Goal: Information Seeking & Learning: Learn about a topic

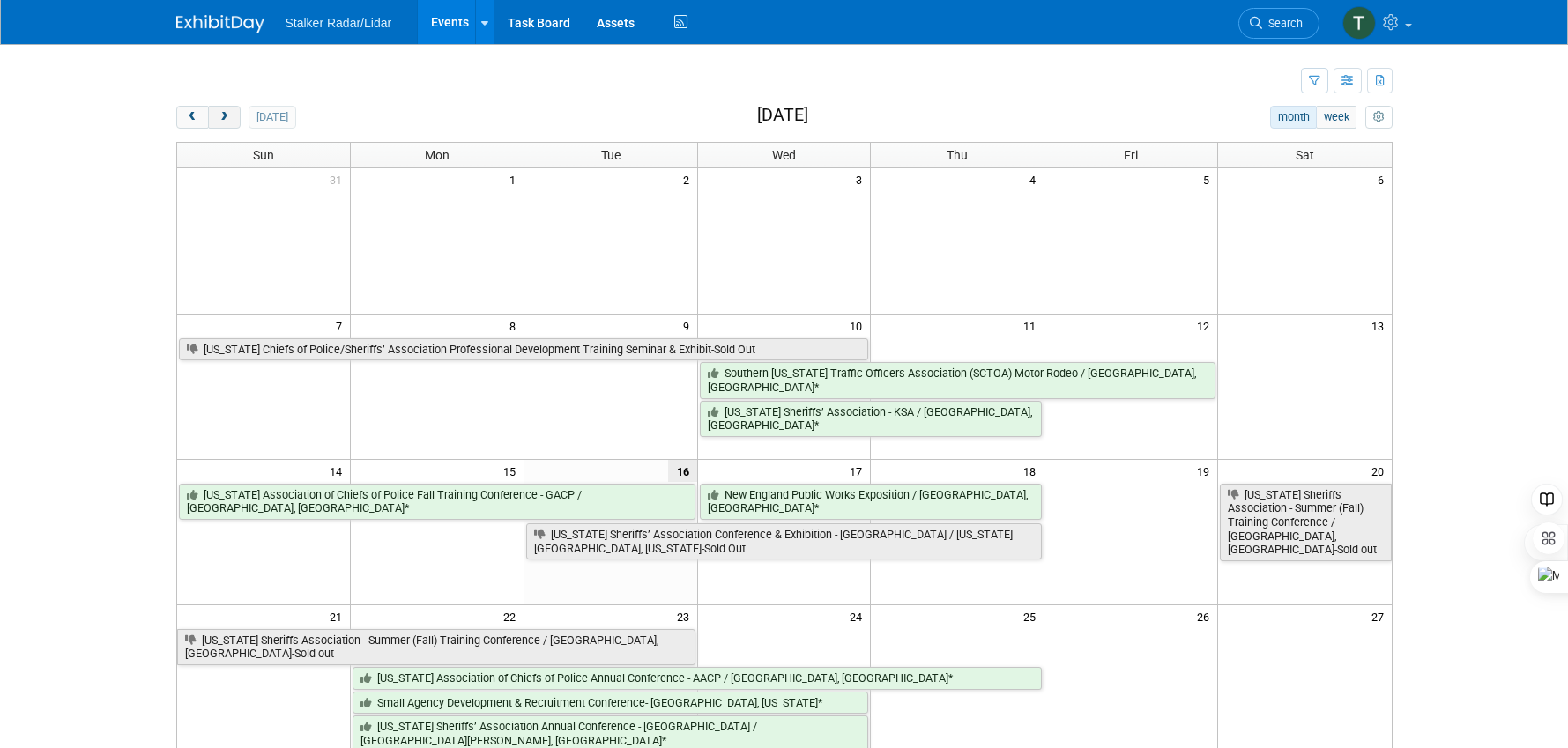
click at [221, 113] on span "next" at bounding box center [224, 117] width 13 height 11
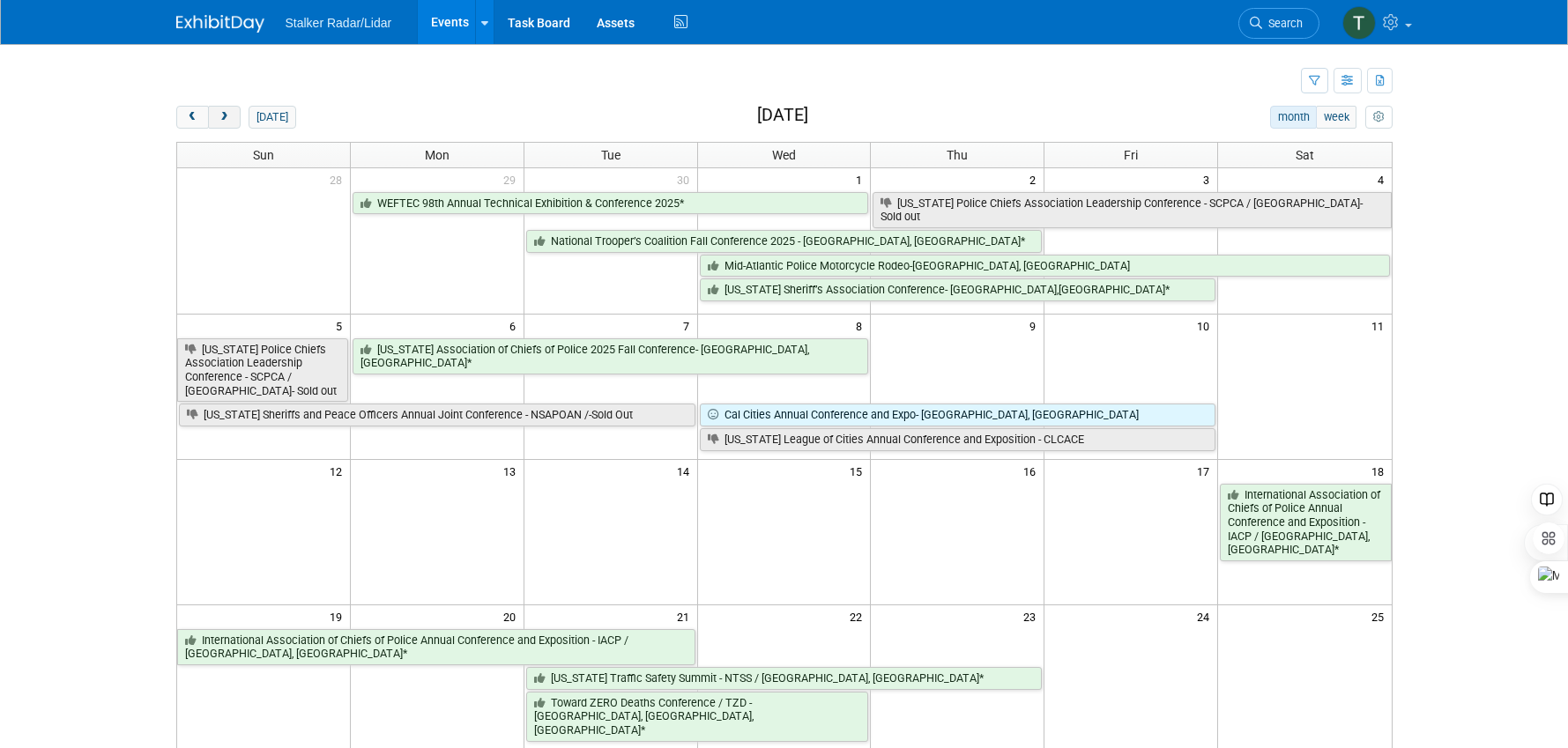
click at [221, 113] on span "next" at bounding box center [224, 117] width 13 height 11
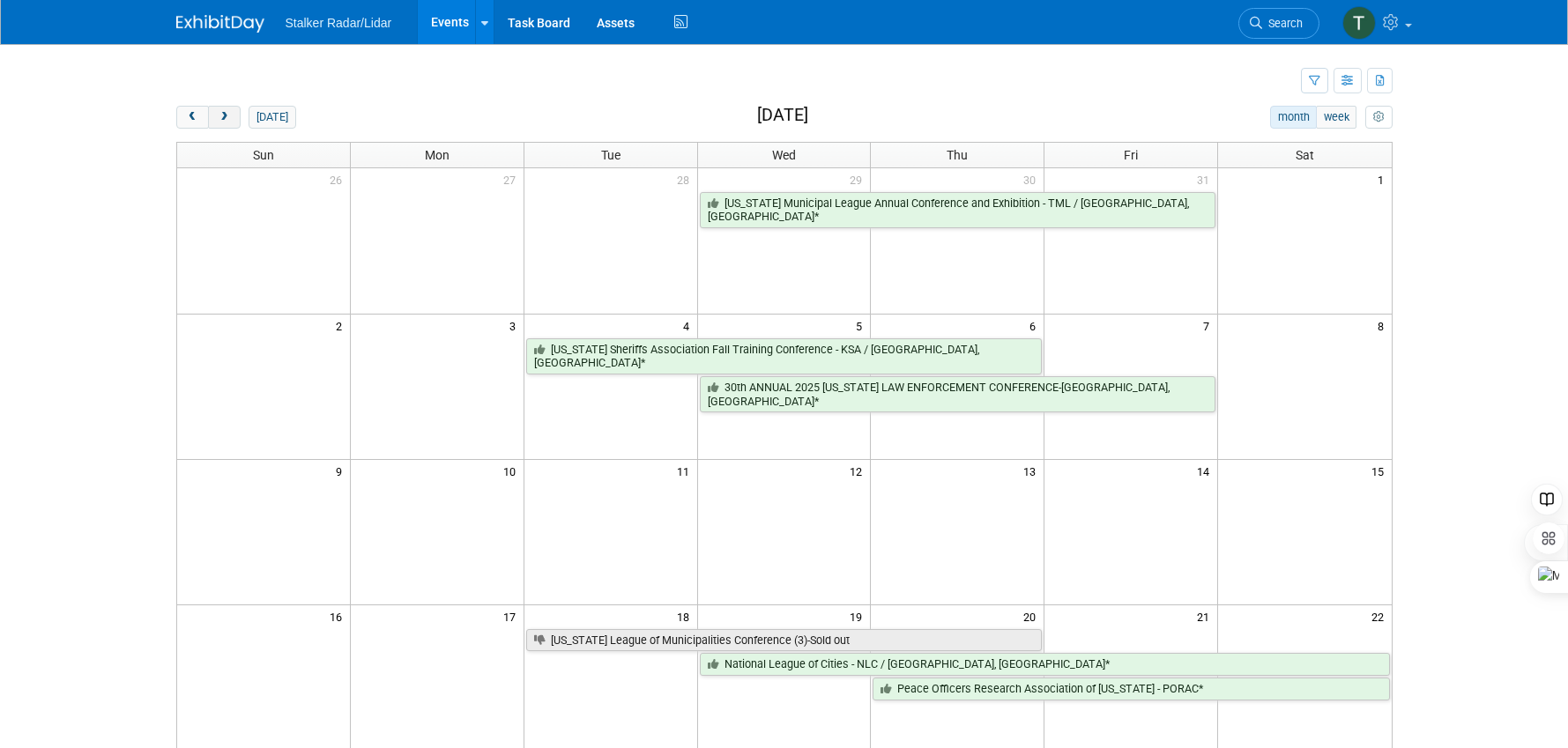
click at [221, 113] on span "next" at bounding box center [224, 117] width 13 height 11
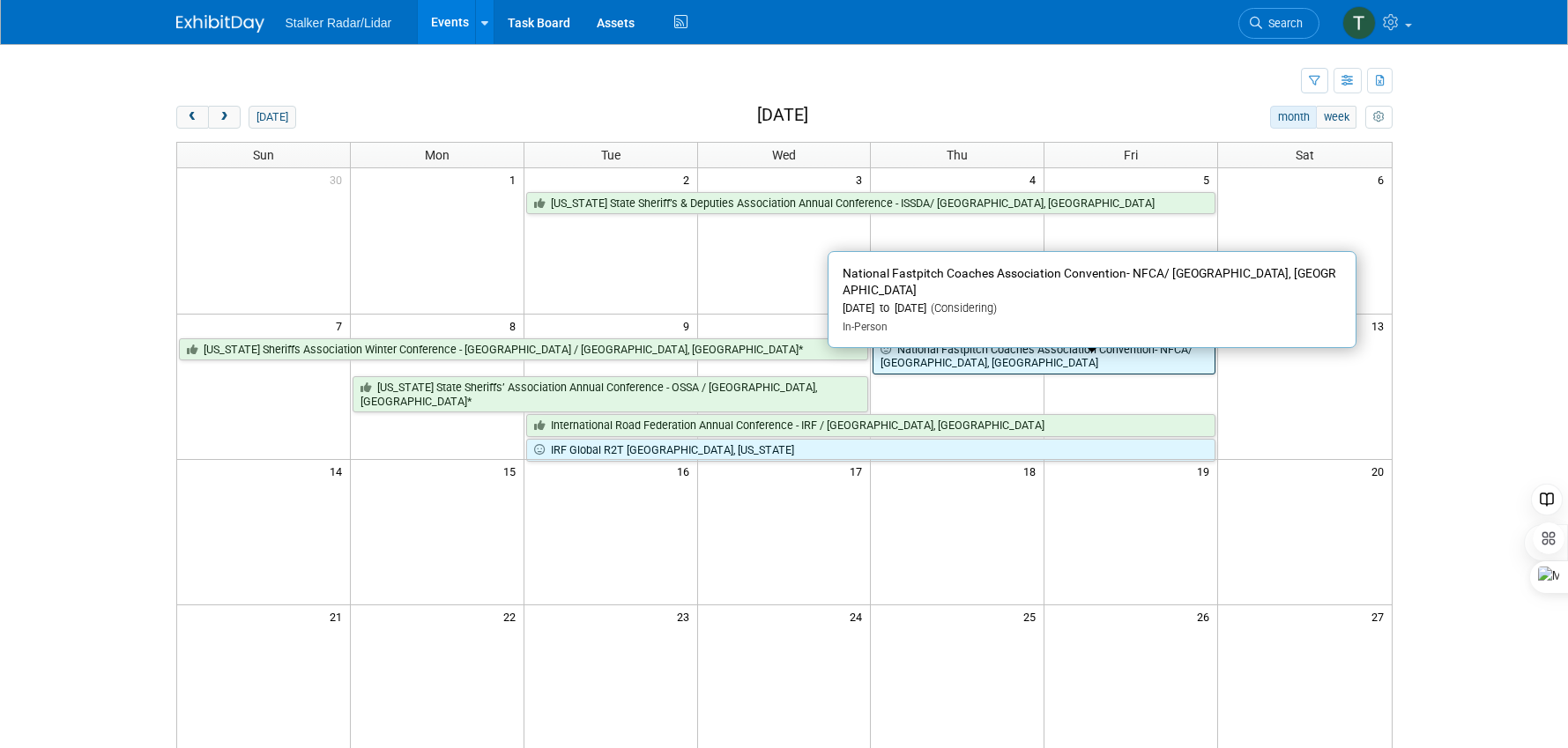
click at [1013, 356] on link "National Fastpitch Coaches Association Convention- NFCA/ [GEOGRAPHIC_DATA], [GE…" at bounding box center [1043, 357] width 343 height 36
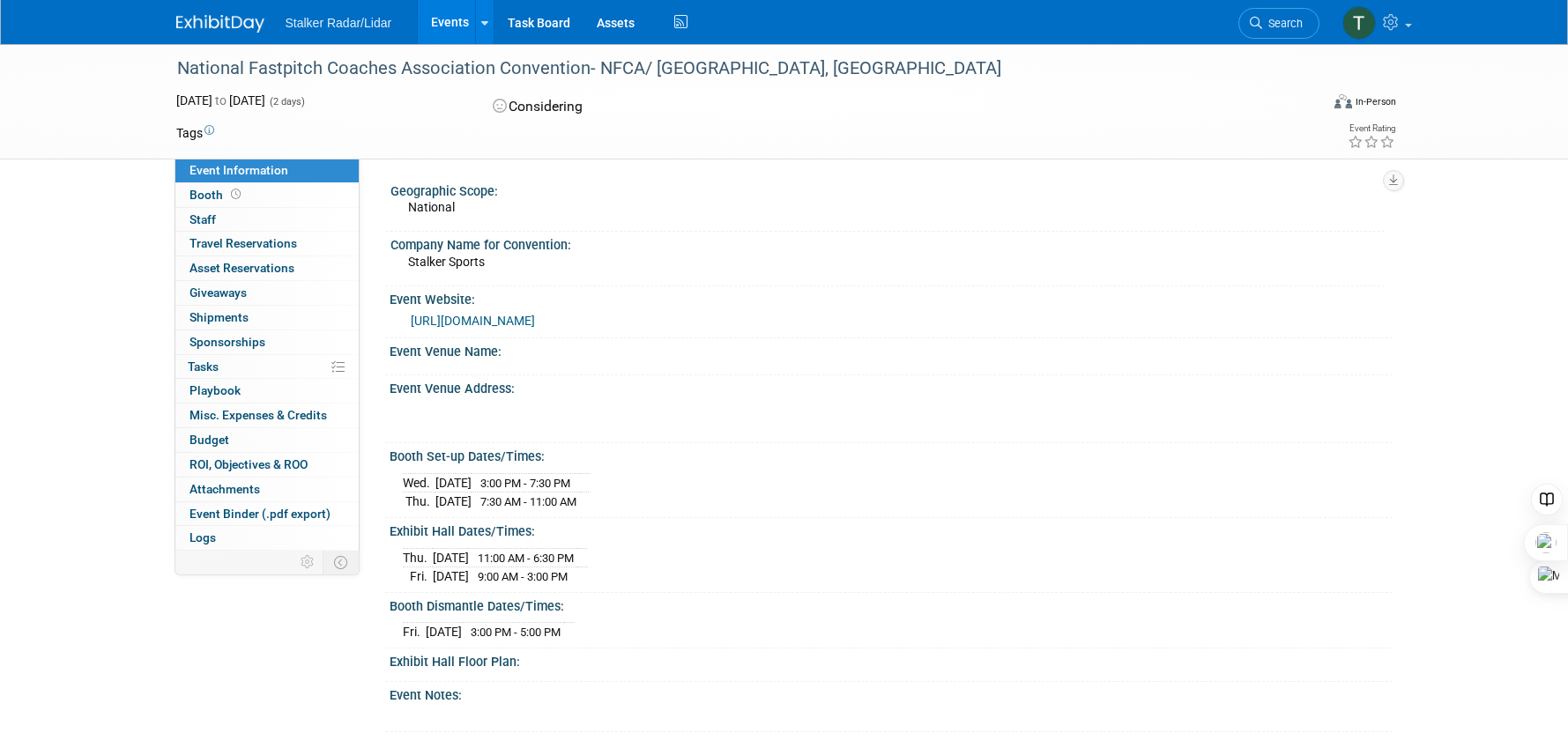
click at [535, 322] on link "https://nfca.org/convention-and-exhibit-show" at bounding box center [472, 321] width 124 height 14
